Goal: Task Accomplishment & Management: Manage account settings

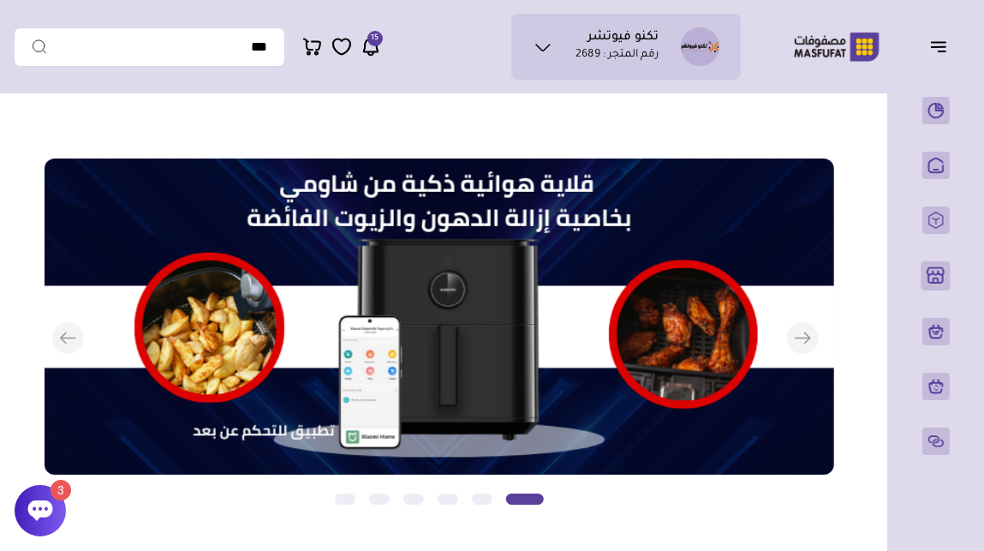
click at [44, 508] on icon at bounding box center [40, 510] width 25 height 21
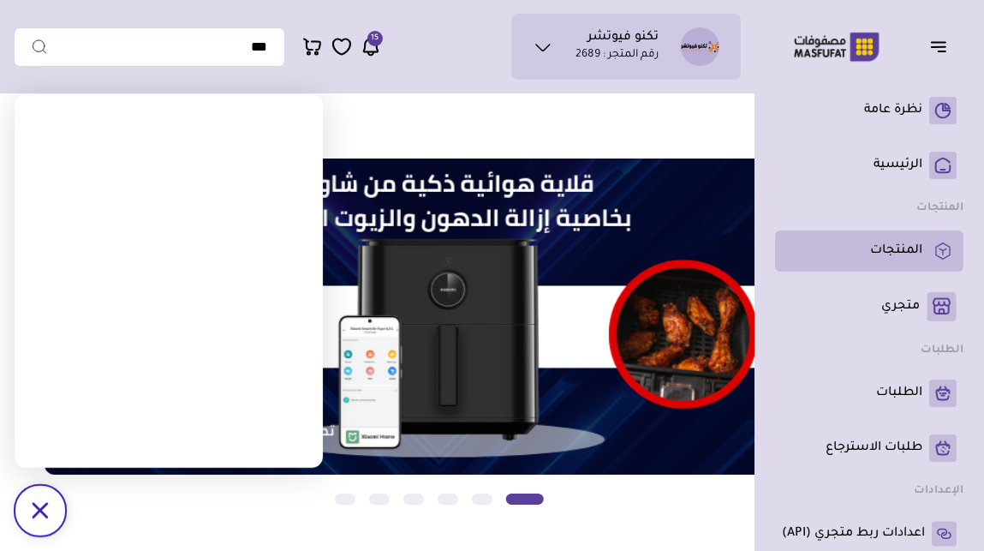
click at [905, 254] on p "المنتجات" at bounding box center [896, 250] width 52 height 17
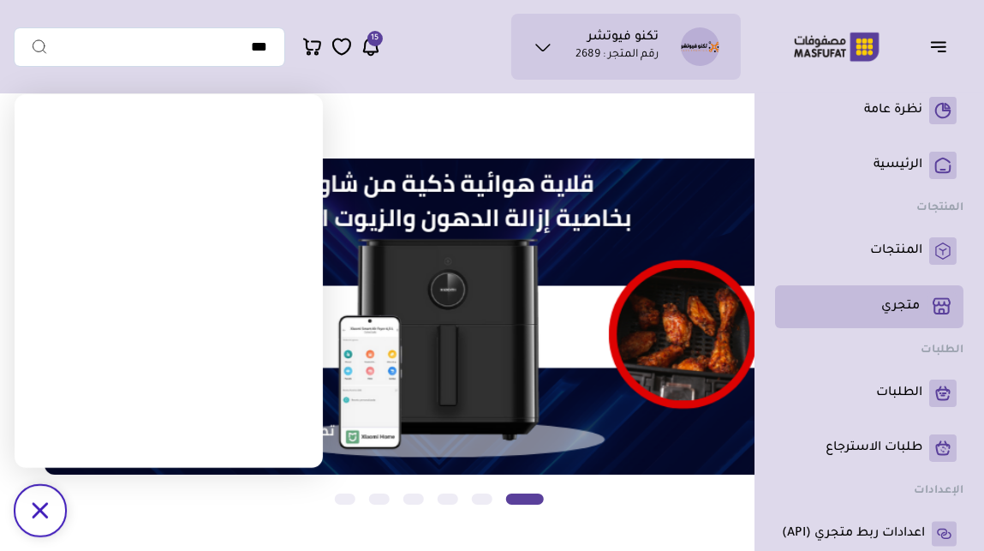
click at [904, 309] on p "متجري ( 0 )" at bounding box center [901, 306] width 39 height 17
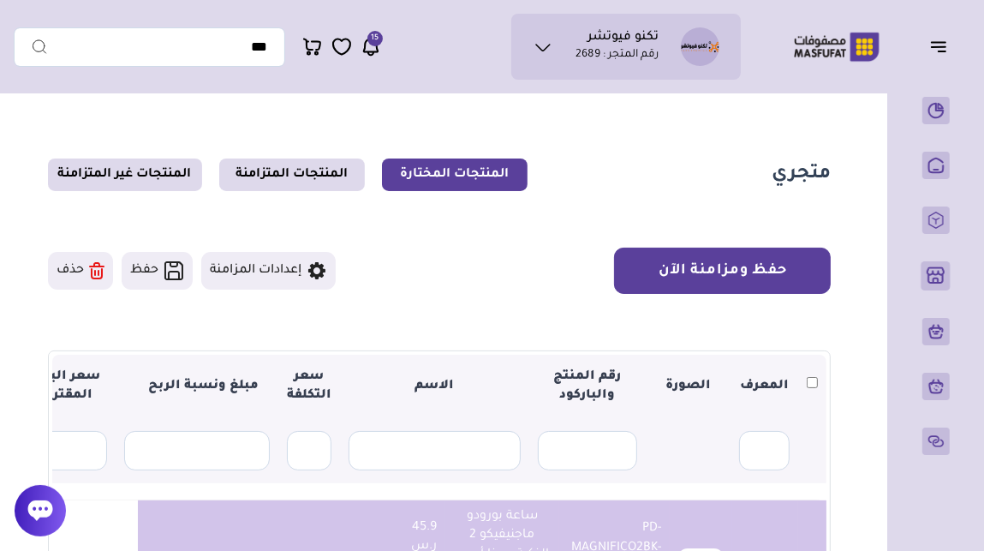
click at [774, 266] on button "حفظ ومزامنة الآن" at bounding box center [722, 271] width 217 height 46
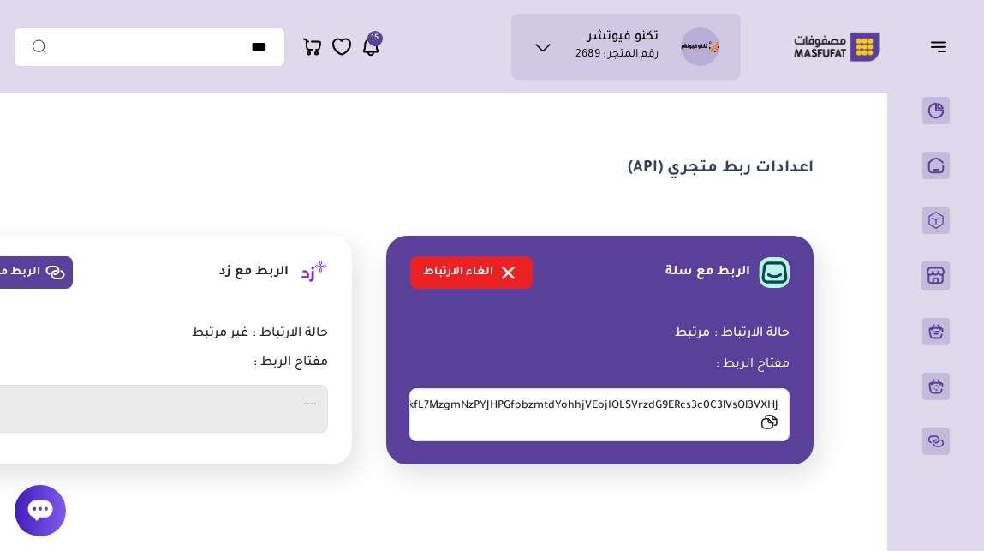
scroll to position [63, 0]
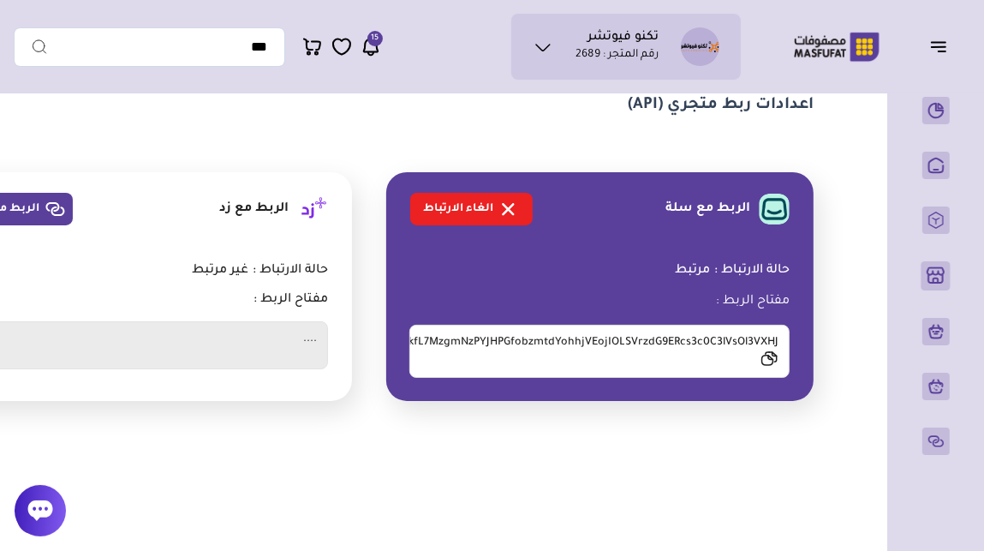
click at [748, 267] on span "حالة الارتباط :" at bounding box center [752, 271] width 75 height 16
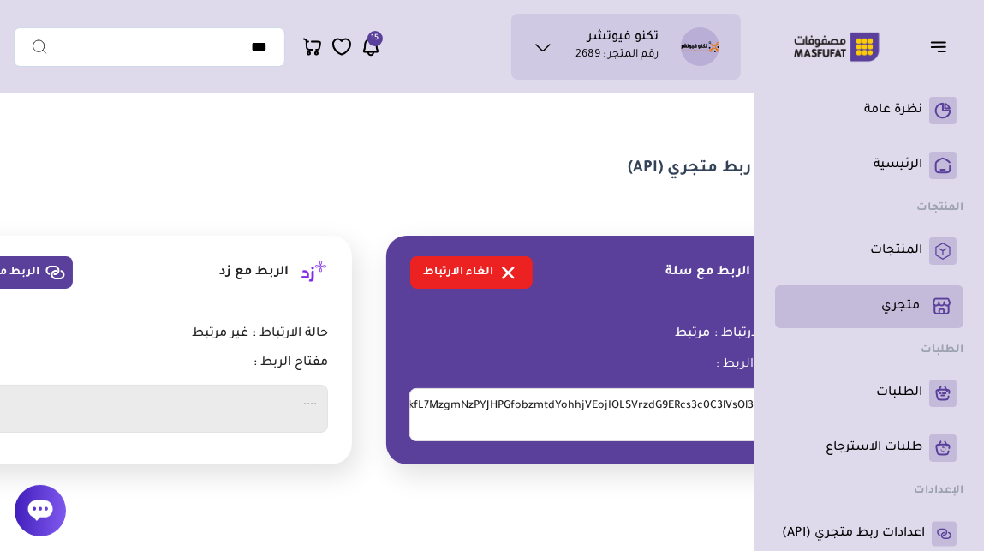
click at [897, 301] on p "متجري ( 0 )" at bounding box center [901, 306] width 39 height 17
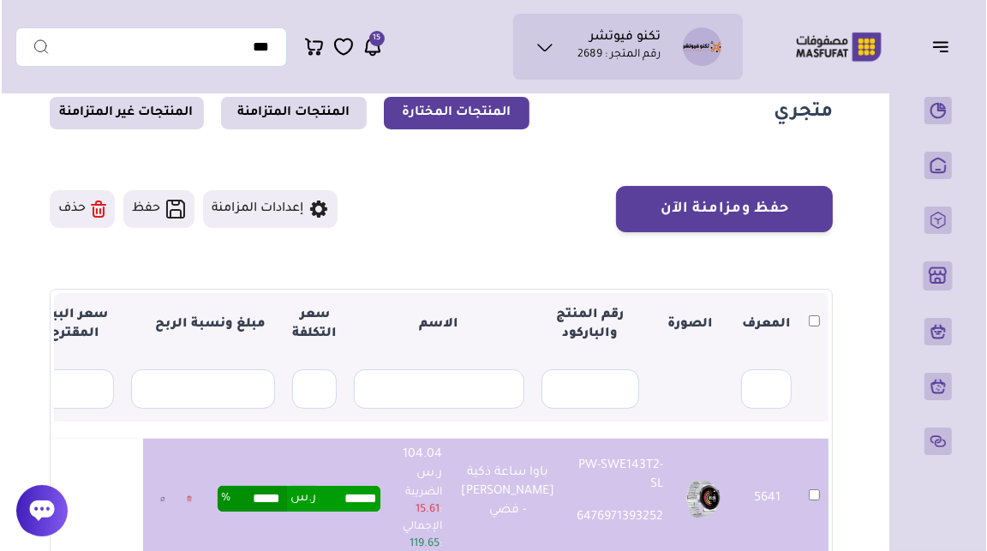
scroll to position [60, 0]
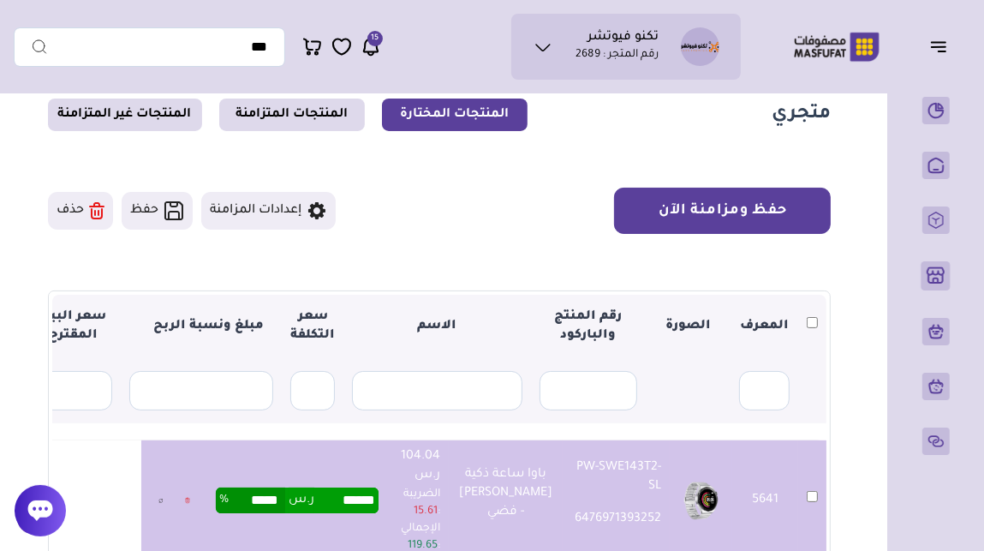
click at [749, 206] on button "حفظ ومزامنة الآن" at bounding box center [722, 211] width 217 height 46
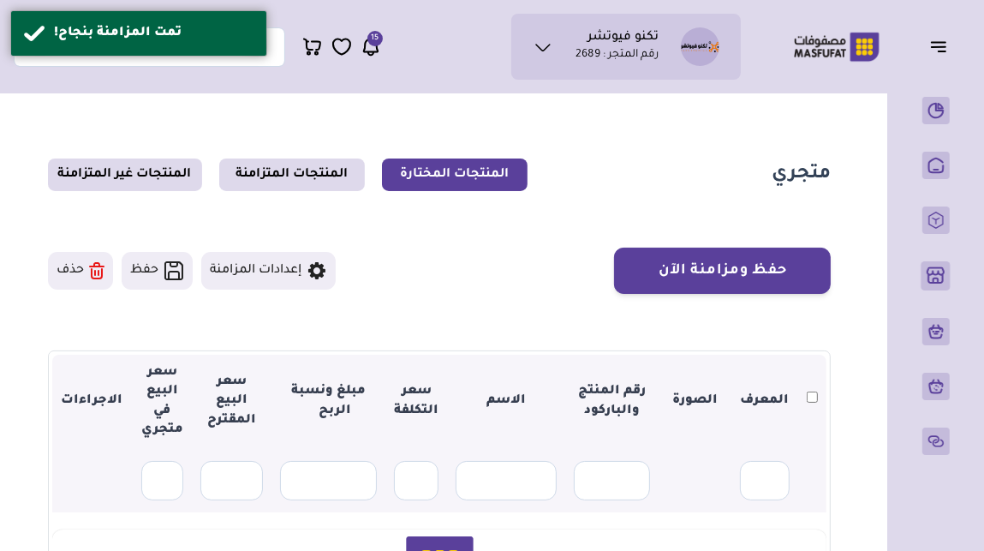
scroll to position [60, 0]
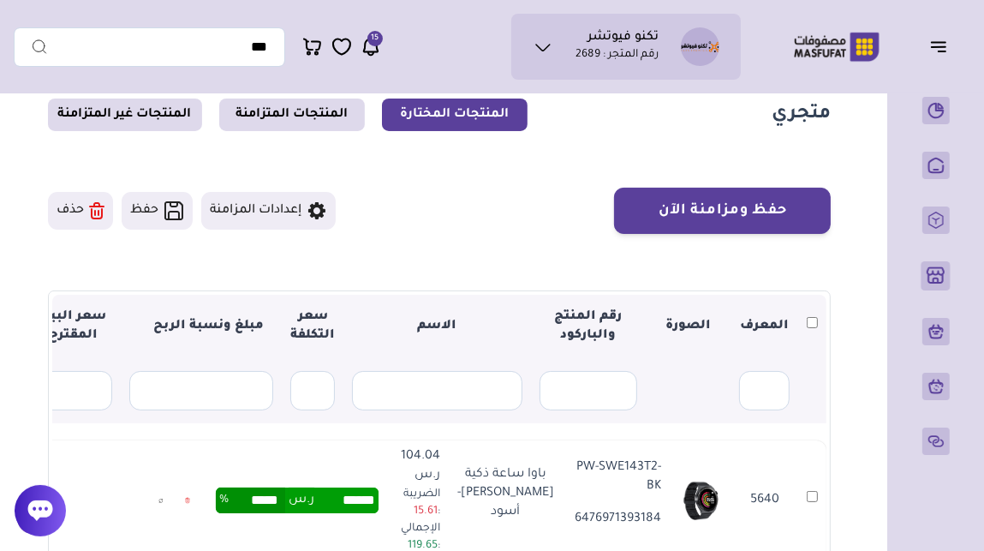
click at [30, 509] on icon at bounding box center [40, 510] width 25 height 21
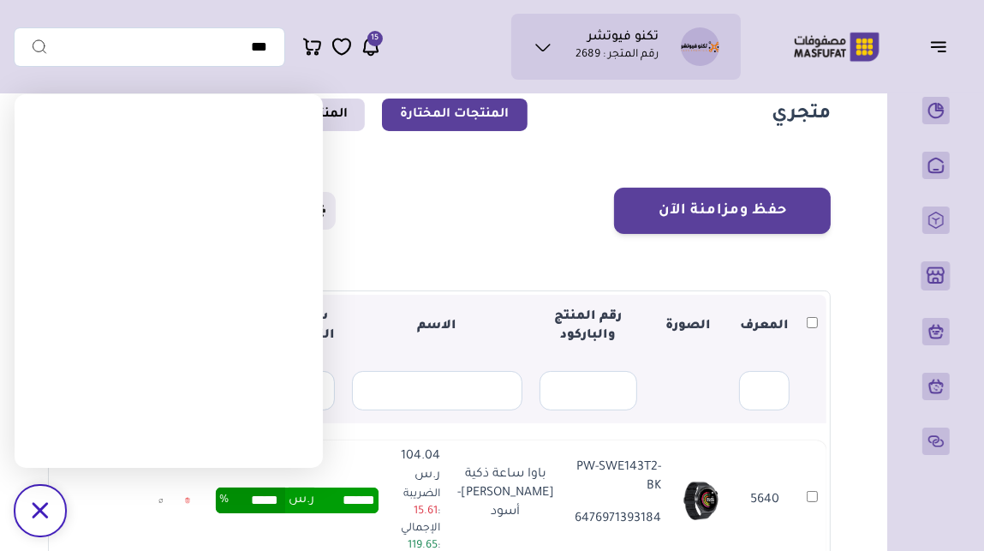
click at [46, 508] on icon "/svg>" at bounding box center [40, 510] width 16 height 16
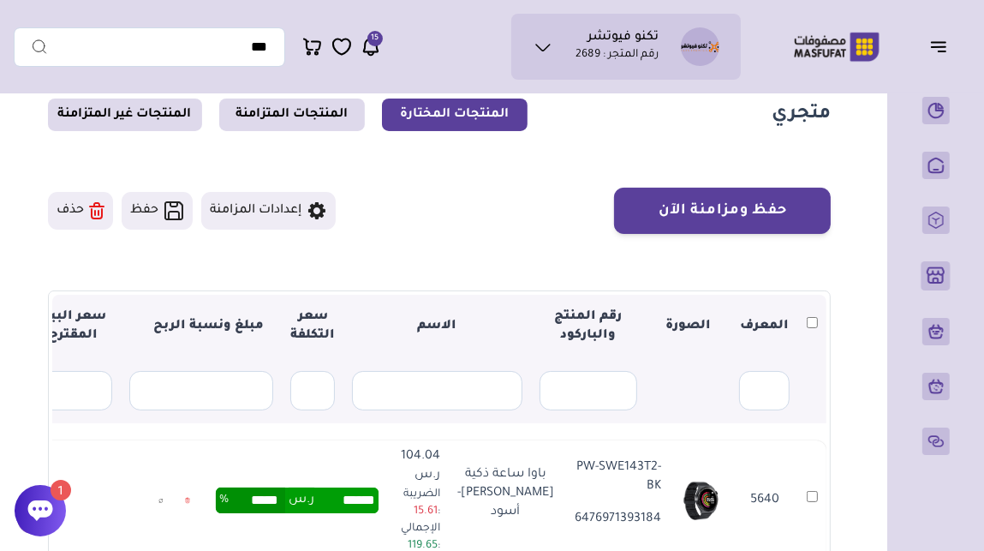
click at [36, 507] on icon at bounding box center [40, 510] width 25 height 21
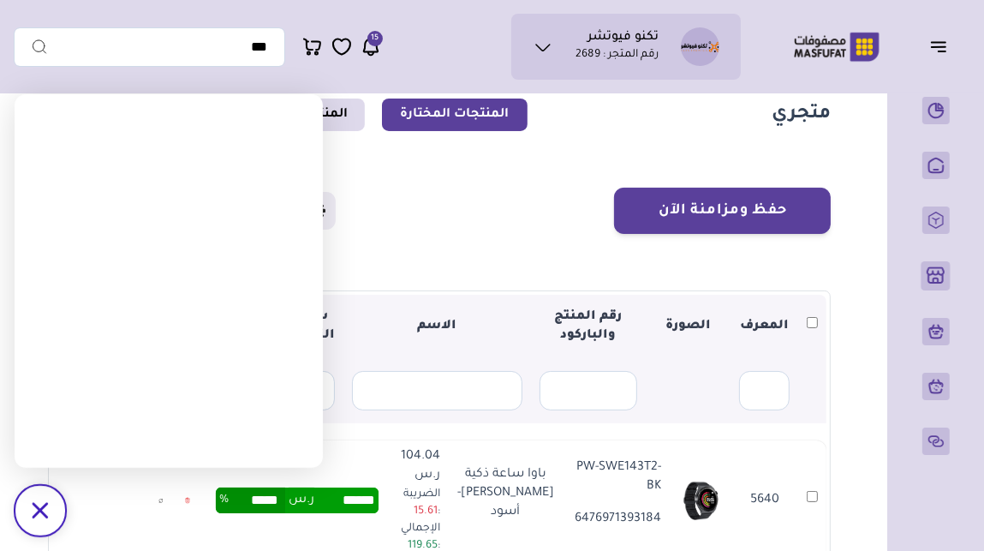
click at [416, 229] on div "حفظ ومزامنة الآن حفظ ومزامنة الآن إعدادات المزامنة" at bounding box center [439, 211] width 783 height 46
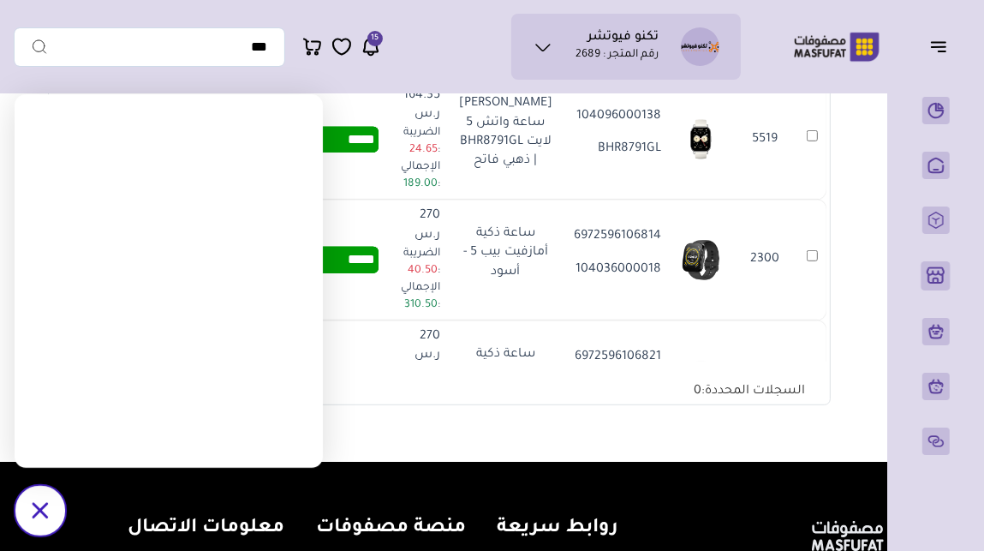
click at [44, 505] on icon at bounding box center [40, 510] width 16 height 16
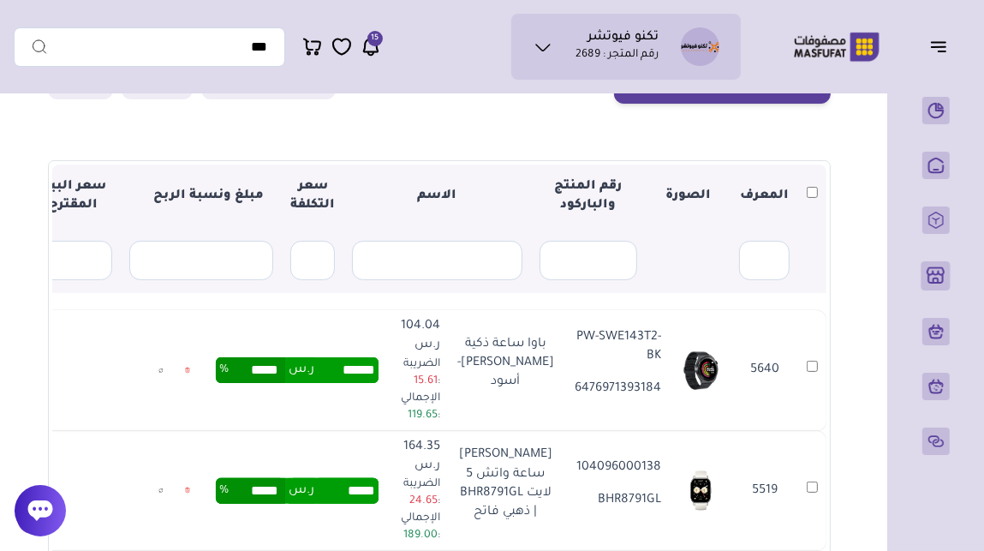
scroll to position [0, 0]
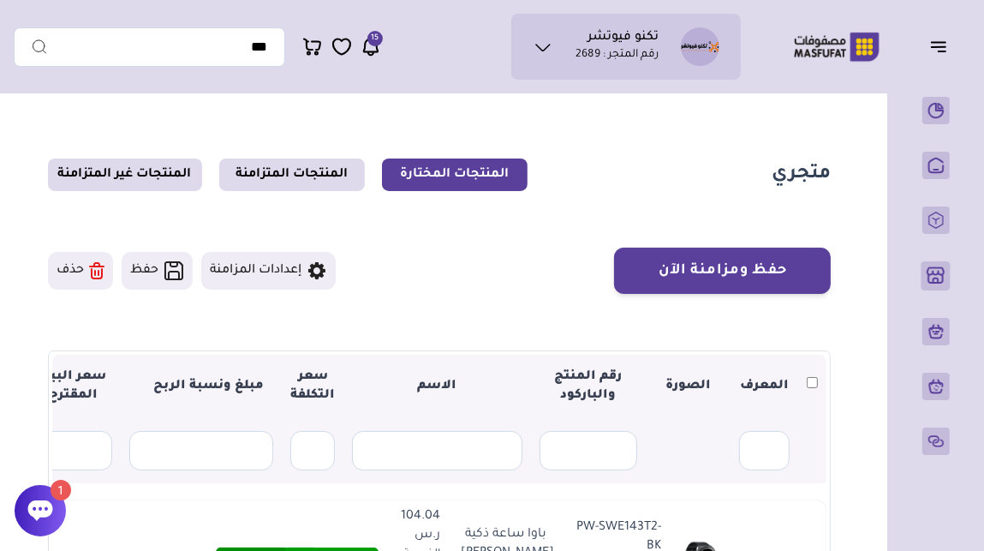
click at [45, 498] on icon at bounding box center [40, 511] width 26 height 26
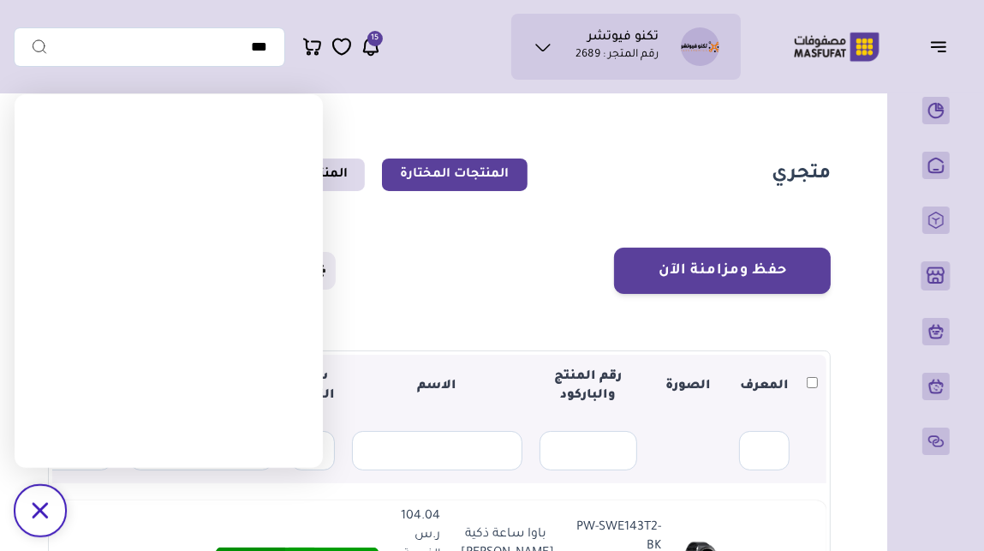
click at [42, 515] on icon "/svg>" at bounding box center [40, 510] width 16 height 16
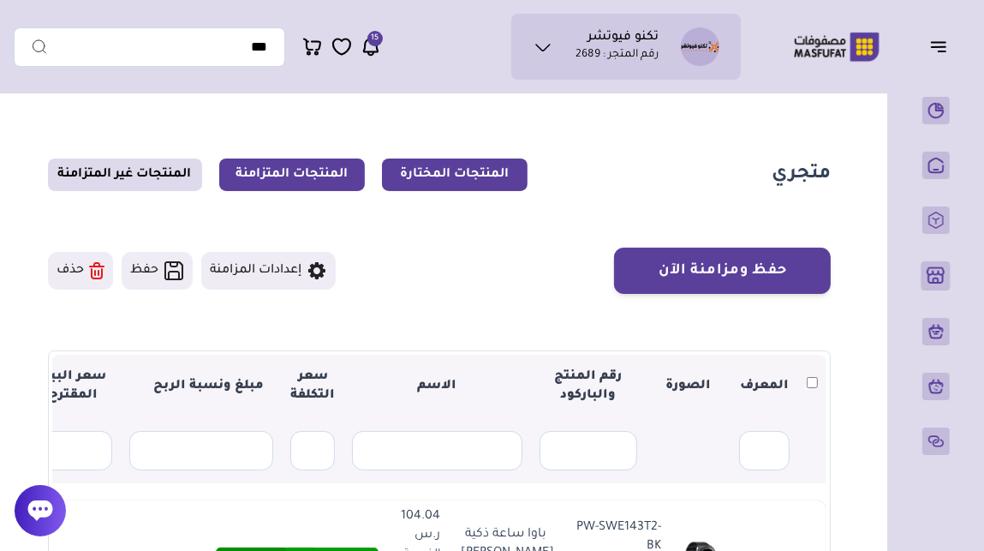
click at [272, 170] on link "المنتجات المتزامنة" at bounding box center [292, 174] width 146 height 33
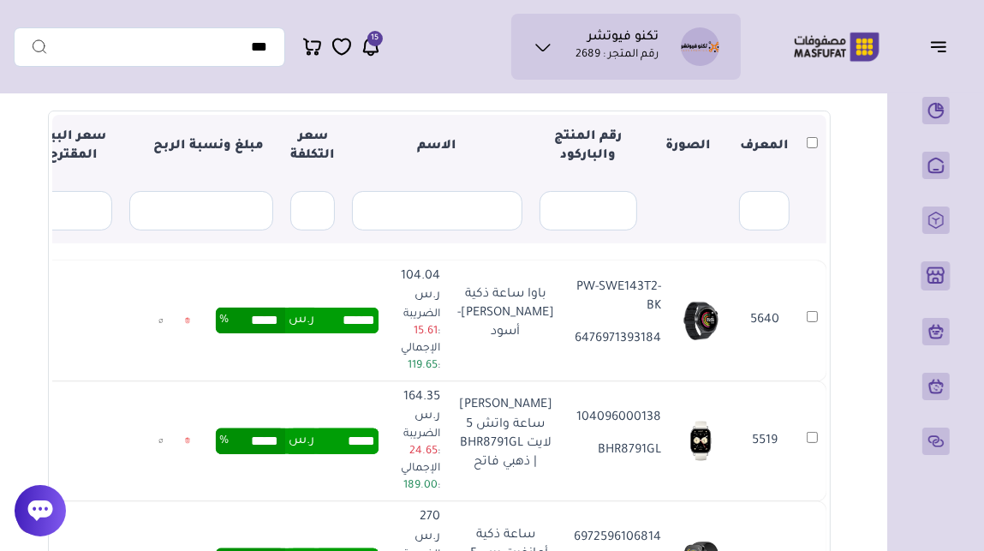
scroll to position [244, 0]
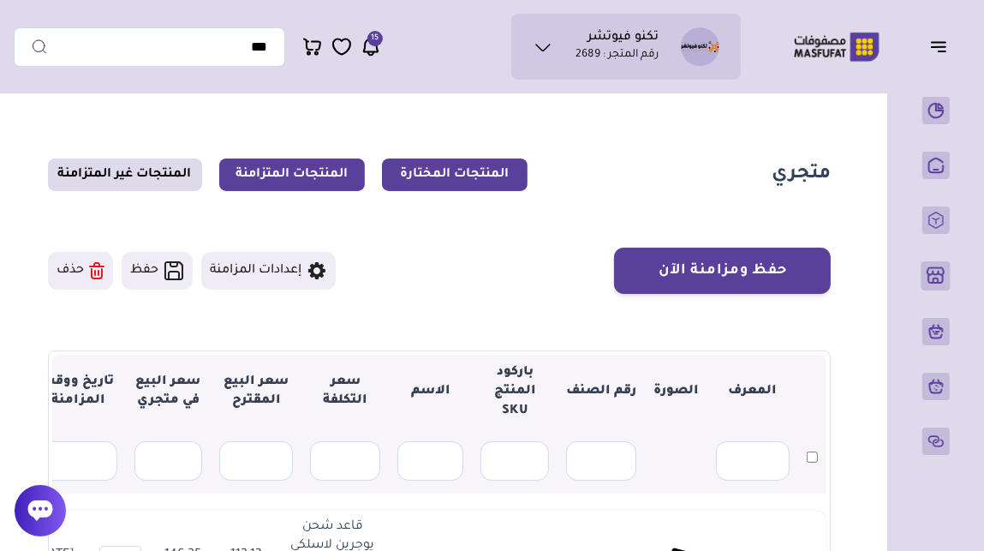
click at [473, 177] on link "المنتجات المختارة" at bounding box center [455, 174] width 146 height 33
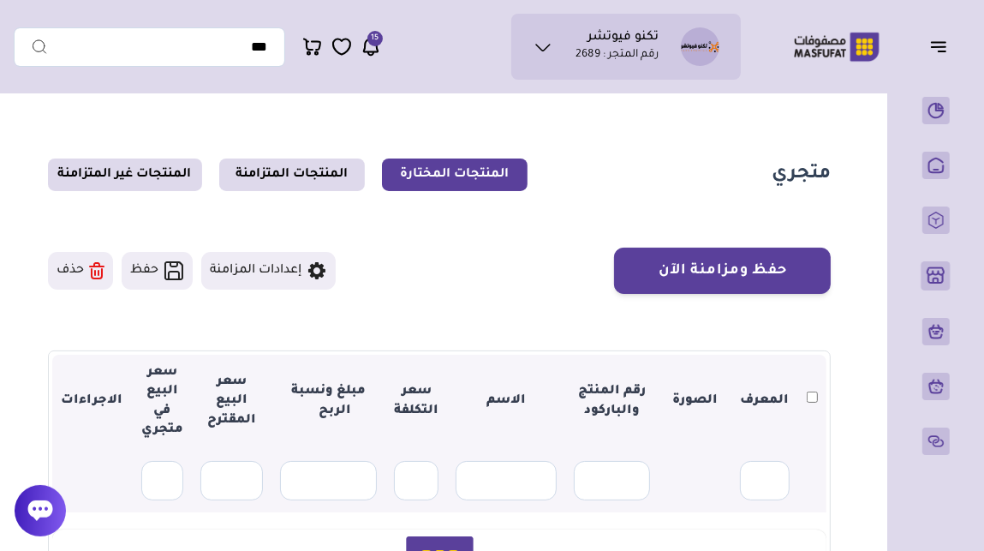
click at [403, 333] on section "حفظ ومزامنة الآن حفظ ومزامنة الآن إعدادات المزامنة ▼ 0" at bounding box center [439, 479] width 783 height 462
